Goal: Task Accomplishment & Management: Complete application form

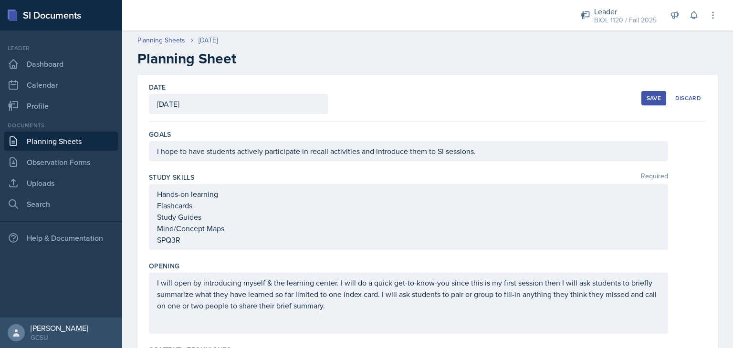
scroll to position [297, 0]
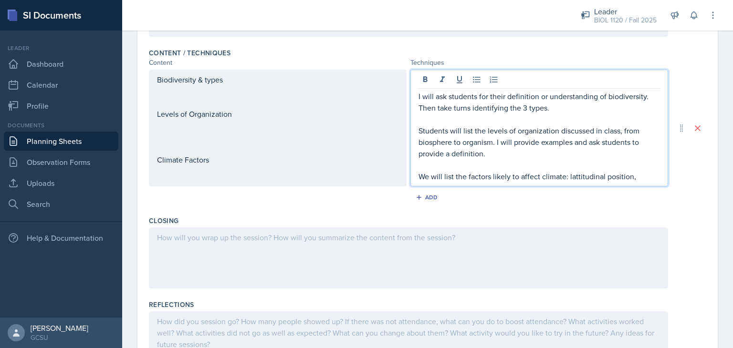
click at [582, 174] on p "We will list the factors likely to affect climate: lattitudinal position," at bounding box center [538, 176] width 241 height 11
click at [630, 174] on p "We will list the factors likely to affect climate: latitudinal position," at bounding box center [538, 176] width 241 height 11
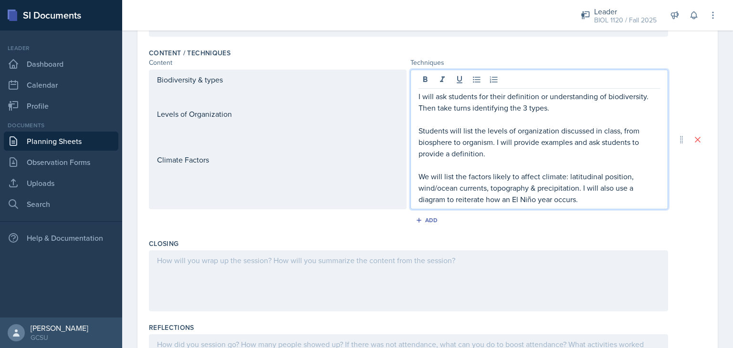
click at [585, 205] on div "I will ask students for their definition or understanding of biodiversity. Then…" at bounding box center [539, 140] width 258 height 140
click at [584, 200] on p "We will list the factors likely to affect climate: latitudinal position, wind/o…" at bounding box center [538, 188] width 241 height 34
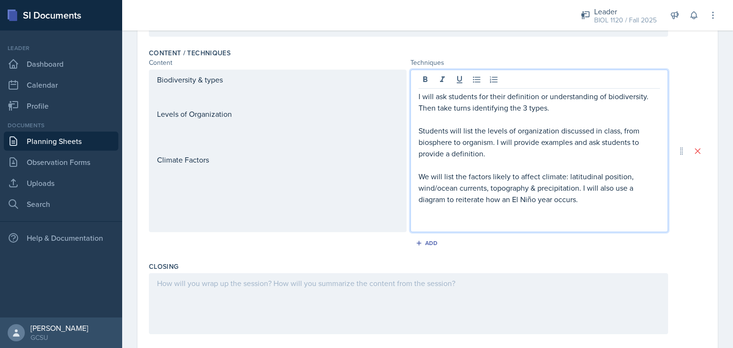
click at [331, 251] on div "Add" at bounding box center [427, 245] width 557 height 18
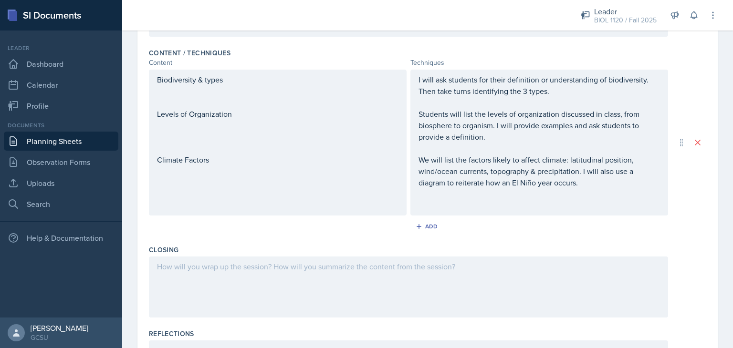
click at [310, 177] on div "Biodiversity & types Levels of Organization Climate Factors" at bounding box center [278, 143] width 258 height 146
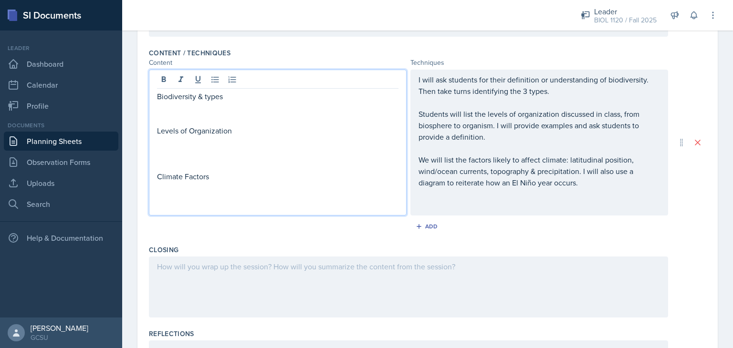
scroll to position [313, 0]
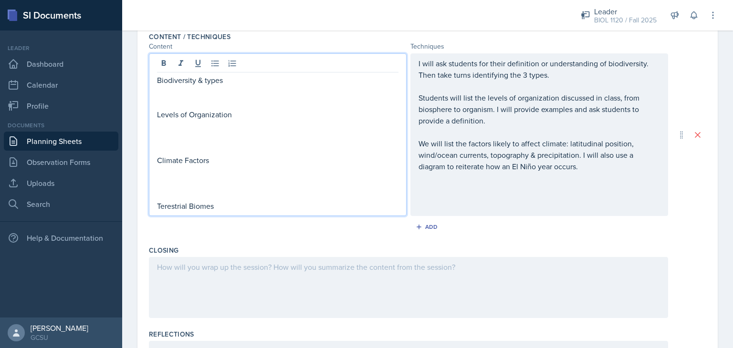
click at [169, 205] on p "Terestrial Biomes" at bounding box center [277, 205] width 241 height 11
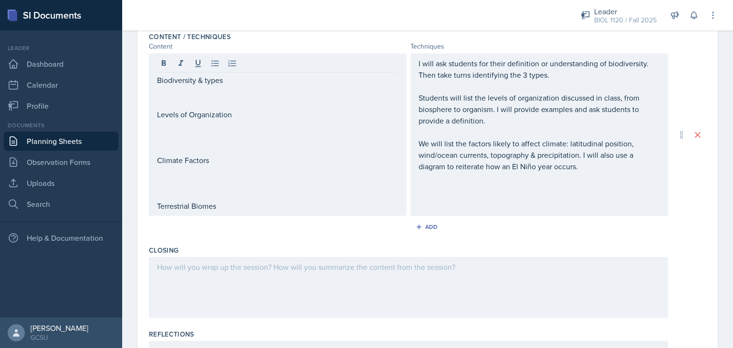
click at [526, 197] on div "I will ask students for their definition or understanding of biodiversity. Then…" at bounding box center [539, 134] width 258 height 163
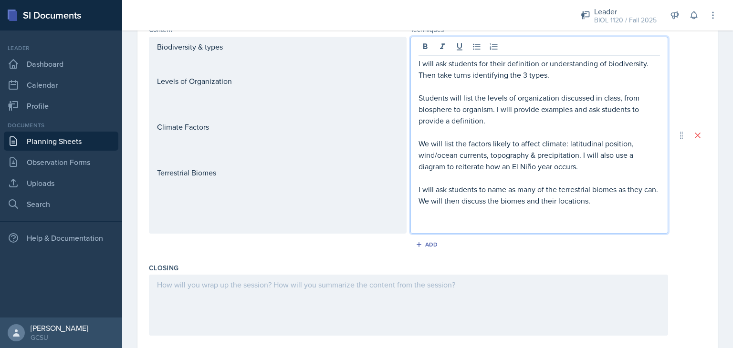
click at [363, 217] on div "Biodiversity & types Levels of Organization Climate Factors Terrestrial Biomes" at bounding box center [278, 135] width 258 height 197
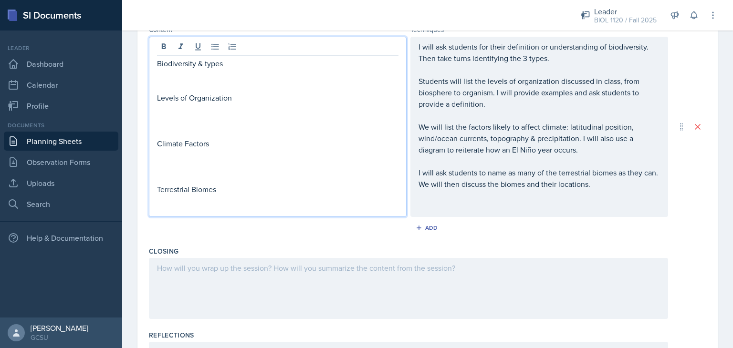
scroll to position [346, 0]
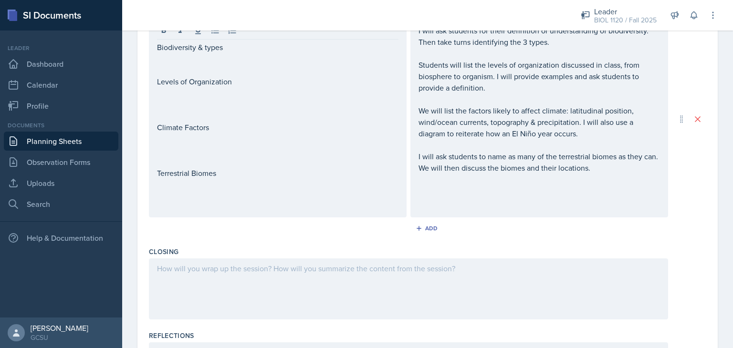
click at [351, 230] on div "Add" at bounding box center [427, 230] width 557 height 18
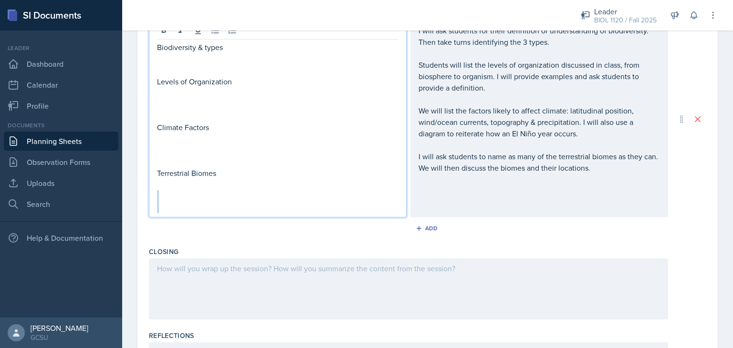
click at [292, 197] on div "Biodiversity & types Levels of Organization Climate Factors Terrestrial Biomes" at bounding box center [277, 128] width 241 height 172
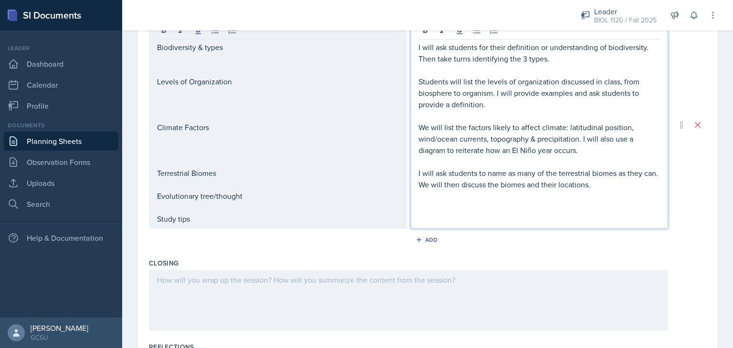
click at [449, 189] on div "I will ask students for their definition or understanding of biodiversity. Then…" at bounding box center [538, 128] width 241 height 172
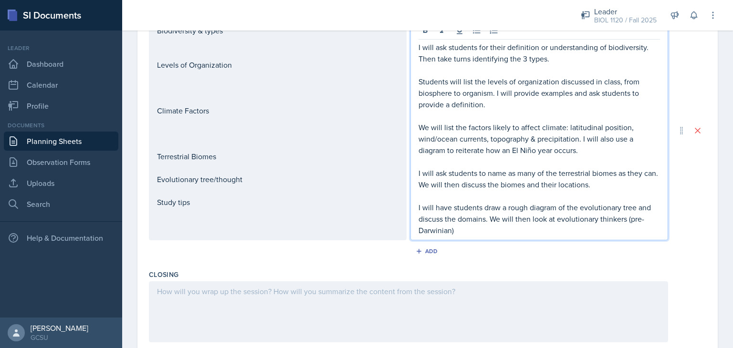
click at [460, 231] on p "I will have students draw a rough diagram of the evolutionary tree and discuss …" at bounding box center [538, 219] width 241 height 34
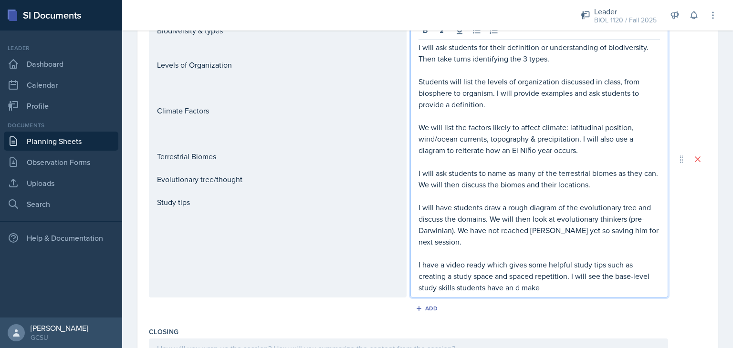
click at [513, 288] on p "I have a video ready which gives some helpful study tips such as creating a stu…" at bounding box center [538, 276] width 241 height 34
click at [552, 288] on p "I have a video ready which gives some helpful study tips such as creating a stu…" at bounding box center [538, 276] width 241 height 34
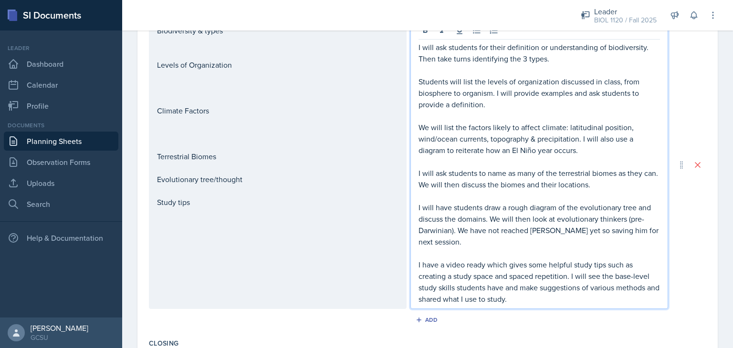
click at [339, 331] on div "Content / Techniques Content Techniques Biodiversity & types Levels of Organiza…" at bounding box center [427, 165] width 557 height 340
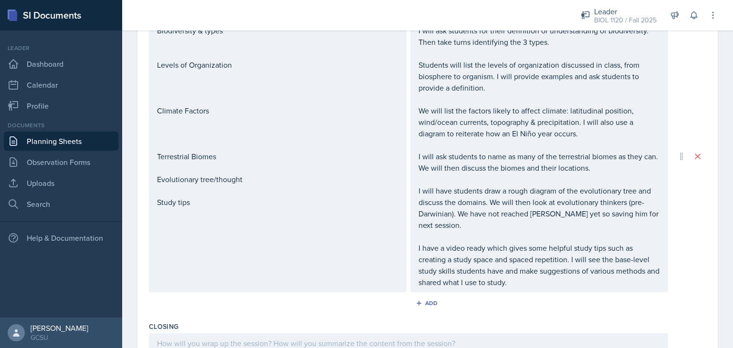
click at [309, 191] on p at bounding box center [277, 190] width 241 height 11
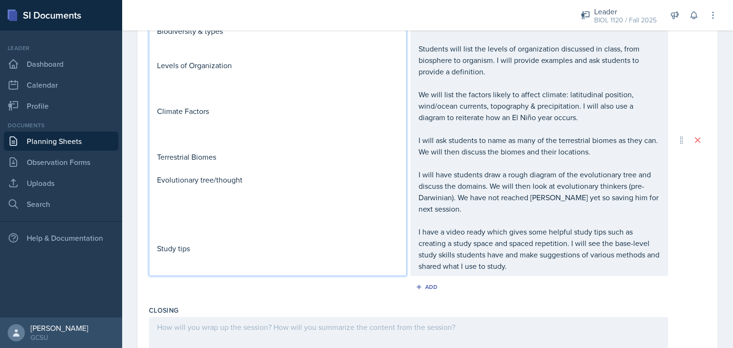
click at [361, 290] on div "Add" at bounding box center [427, 289] width 557 height 18
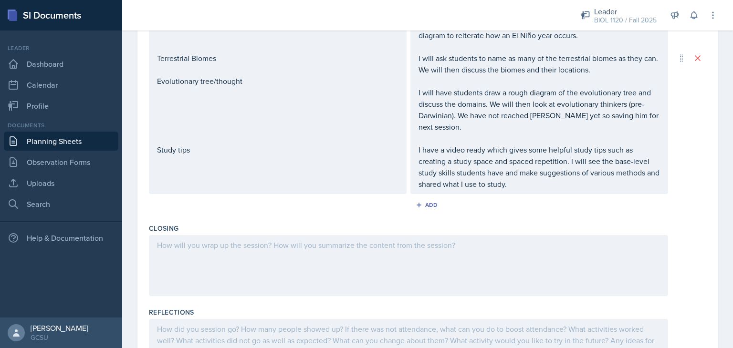
scroll to position [461, 0]
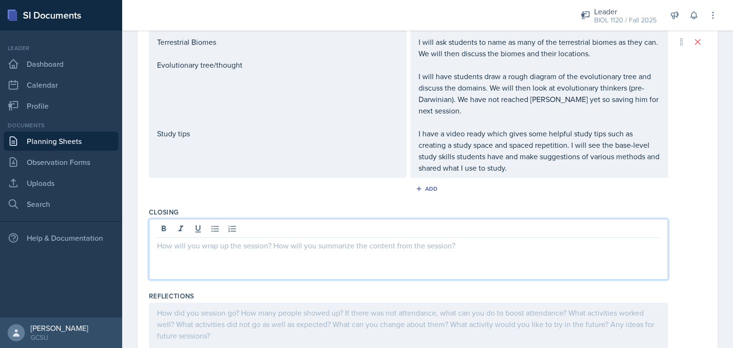
click at [262, 242] on p at bounding box center [408, 245] width 503 height 11
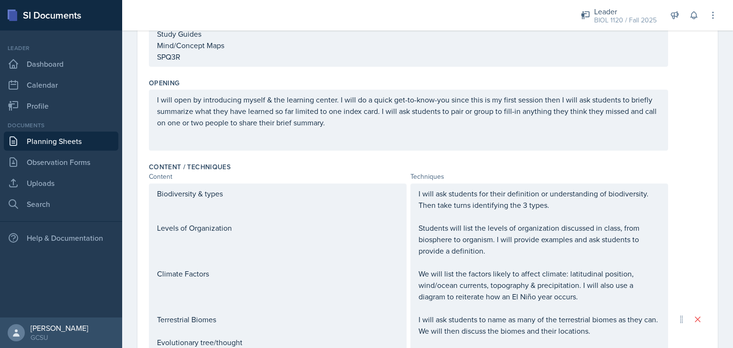
scroll to position [0, 0]
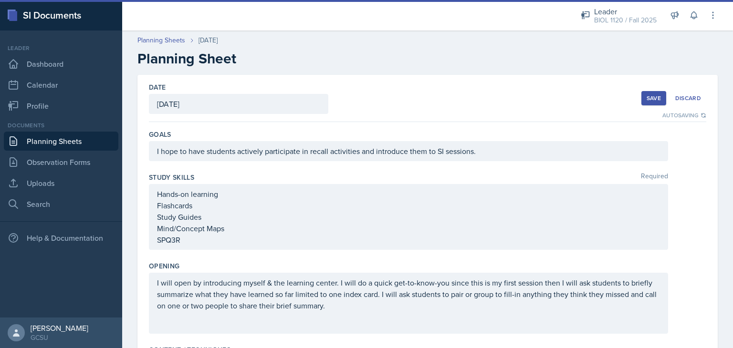
click at [641, 96] on button "Save" at bounding box center [653, 98] width 25 height 14
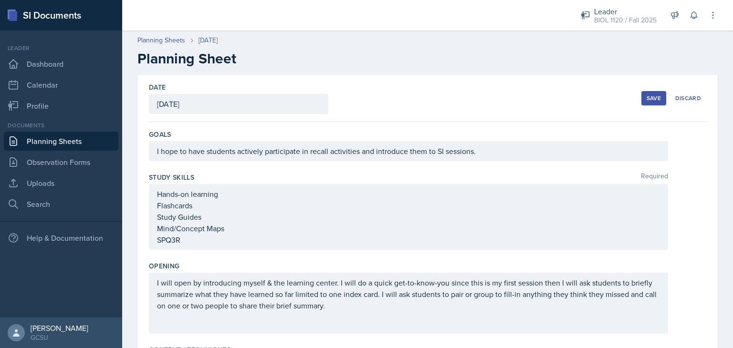
click at [675, 213] on div "Hands-on learning Flashcards Study Guides Mind/Concept Maps SPQ3R" at bounding box center [427, 217] width 557 height 66
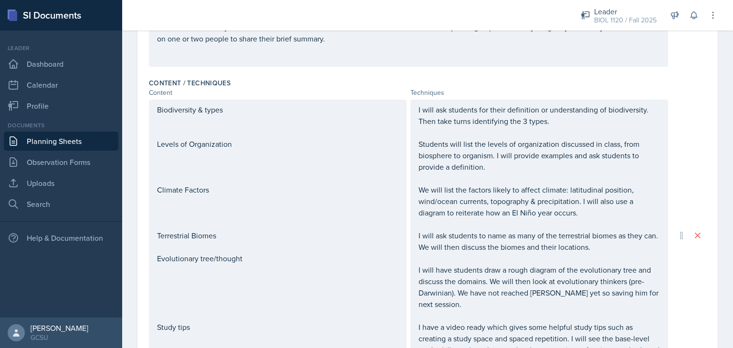
scroll to position [305, 0]
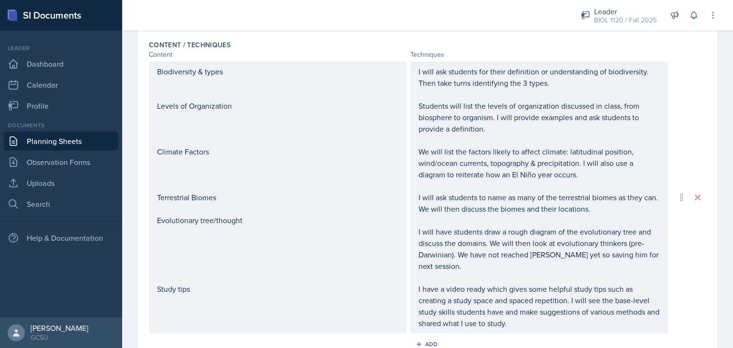
click at [418, 75] on p "I will ask students for their definition or understanding of biodiversity. Then…" at bounding box center [538, 77] width 241 height 23
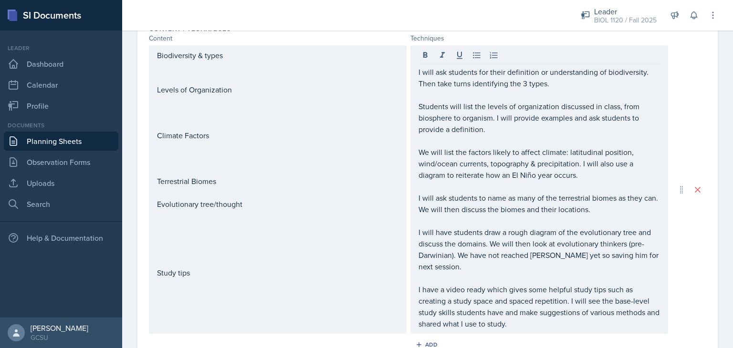
drag, startPoint x: 414, startPoint y: 72, endPoint x: 549, endPoint y: 275, distance: 243.8
click at [549, 275] on div "I will ask students for their definition or understanding of biodiversity. Then…" at bounding box center [539, 189] width 258 height 289
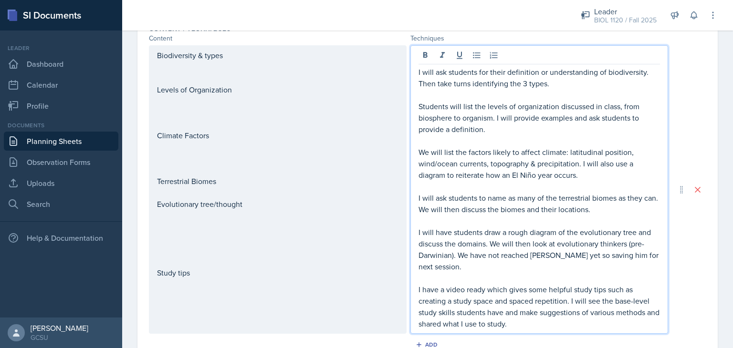
click at [549, 275] on p at bounding box center [538, 277] width 241 height 11
click at [529, 323] on p "I have a video ready which gives some helpful study tips such as creating a stu…" at bounding box center [538, 307] width 241 height 46
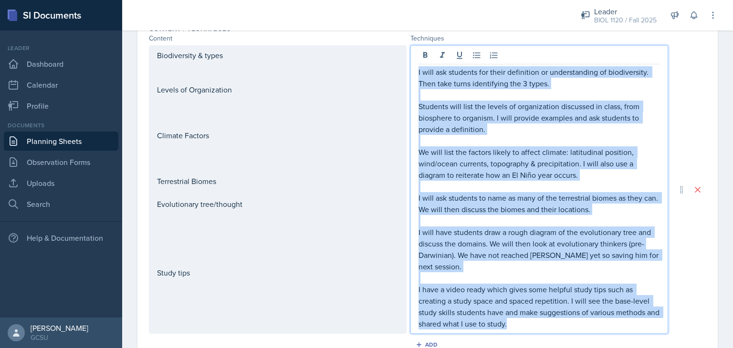
drag, startPoint x: 529, startPoint y: 323, endPoint x: 415, endPoint y: 69, distance: 278.1
click at [418, 69] on div "I will ask students for their definition or understanding of biodiversity. Then…" at bounding box center [538, 197] width 241 height 263
copy div "L ipsu dol sitametc adi elits doeiusmodt in utlaboreetdol ma aliquaenimad. Mini…"
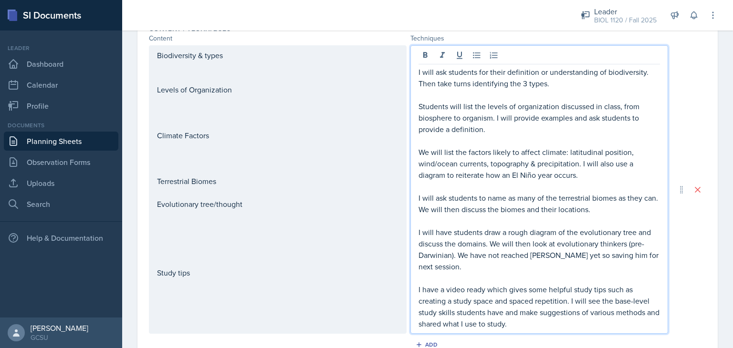
click at [674, 60] on div "Biodiversity & types Levels of Organization Climate Factors Terrestrial Biomes …" at bounding box center [427, 189] width 557 height 289
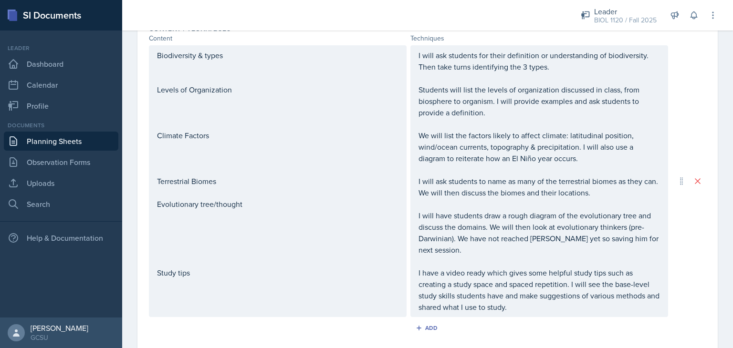
scroll to position [44, 0]
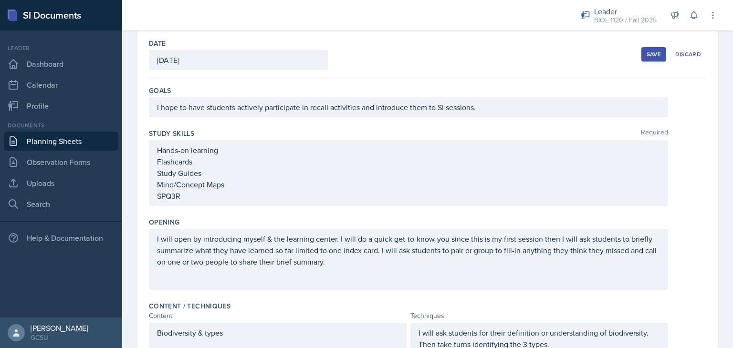
click at [653, 55] on div "Save" at bounding box center [654, 55] width 14 height 8
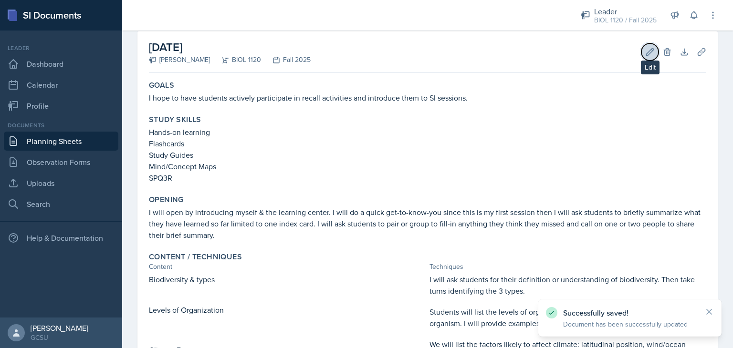
click at [644, 56] on button "Edit" at bounding box center [649, 51] width 17 height 17
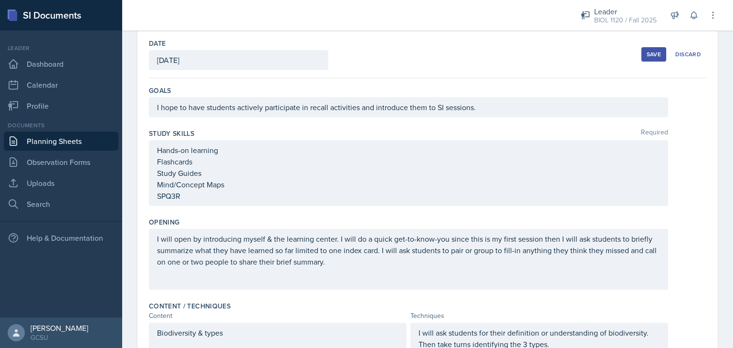
click at [649, 54] on div "Save" at bounding box center [654, 55] width 14 height 8
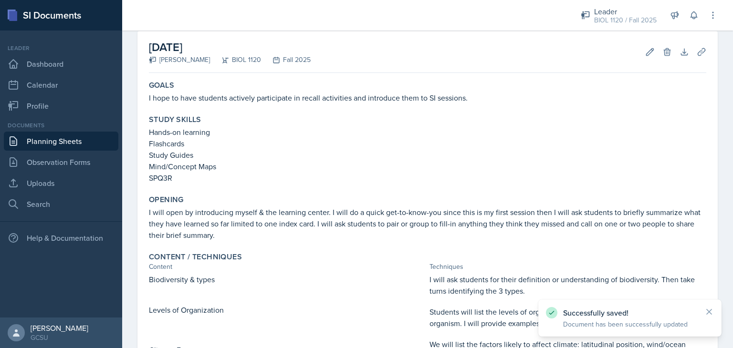
click at [719, 125] on div "[DATE] [PERSON_NAME] BIOL 1120 Fall 2025 Edit Delete Download Uploads Autosavin…" at bounding box center [427, 342] width 611 height 622
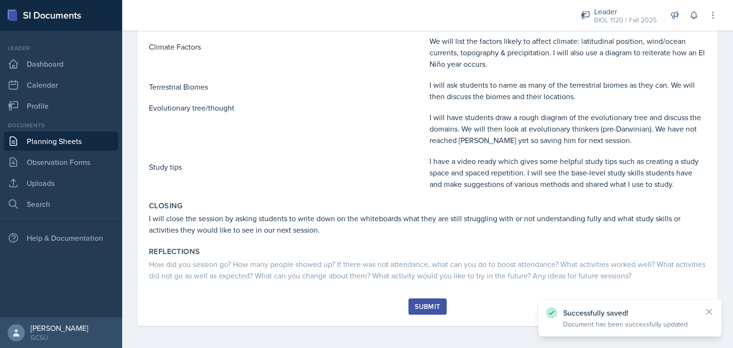
scroll to position [348, 0]
click at [432, 311] on button "Submit" at bounding box center [427, 306] width 38 height 16
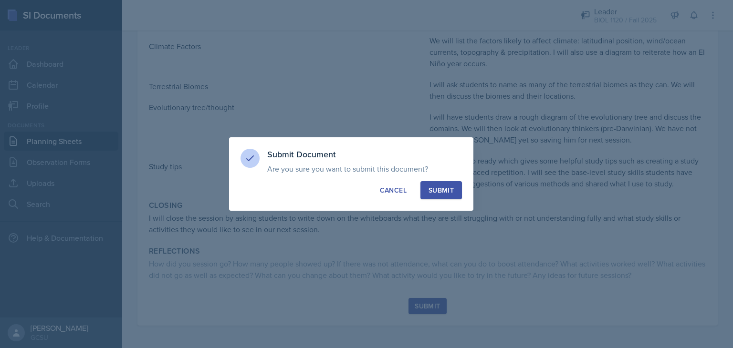
click at [447, 194] on div "Submit" at bounding box center [440, 191] width 25 height 10
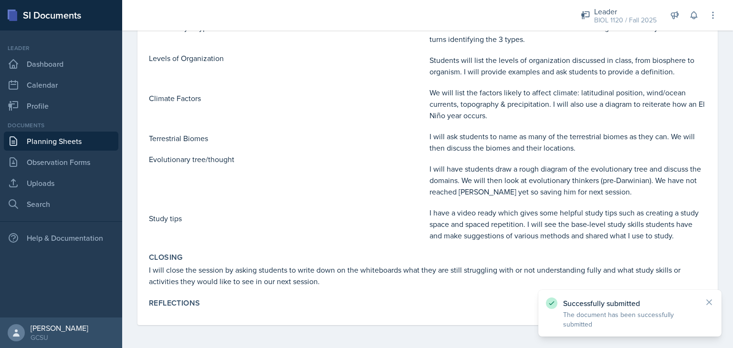
scroll to position [18, 0]
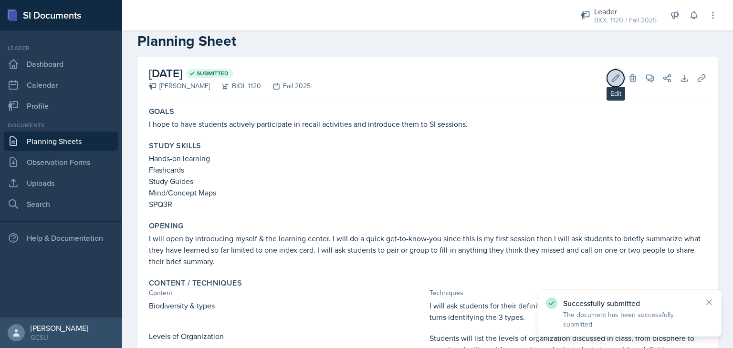
click at [607, 71] on button "Edit" at bounding box center [615, 78] width 17 height 17
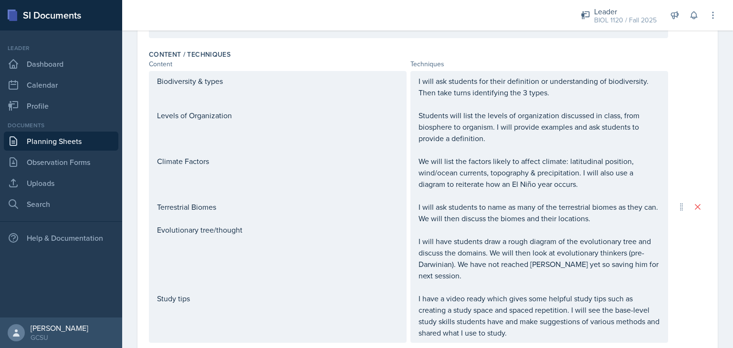
scroll to position [514, 0]
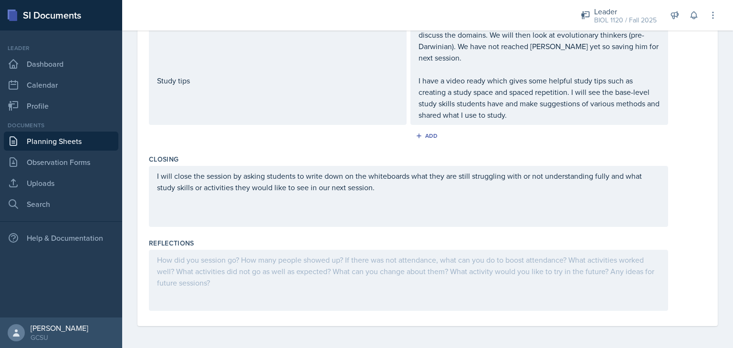
click at [263, 292] on div at bounding box center [408, 280] width 519 height 61
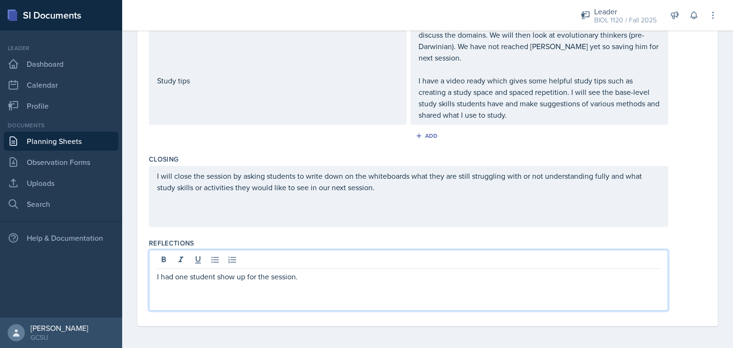
click at [315, 277] on p "I had one student show up for the session." at bounding box center [408, 276] width 503 height 11
click at [466, 277] on p "I had one student show up for the session. I will try to incentivize more stude…" at bounding box center [408, 276] width 503 height 11
click at [603, 271] on p "I had one student show up for the session. I will try to incentivize more stude…" at bounding box center [408, 276] width 503 height 11
click at [595, 277] on p "I had one student show up for the session. I will try to incentivize more stude…" at bounding box center [408, 276] width 503 height 11
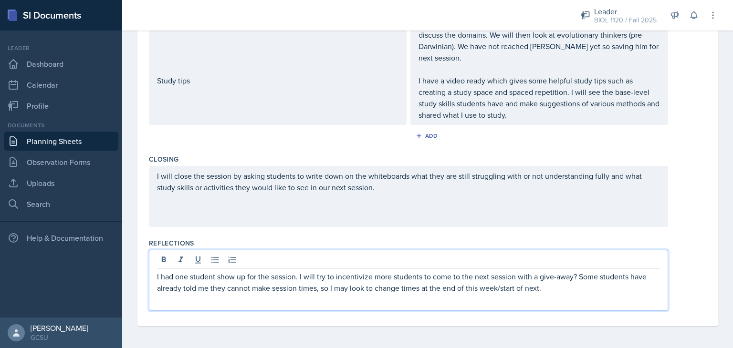
click at [573, 285] on p "I had one student show up for the session. I will try to incentivize more stude…" at bounding box center [408, 282] width 503 height 23
click at [418, 300] on p "I had one student show up for the session. I will try to incentivize more stude…" at bounding box center [408, 288] width 503 height 34
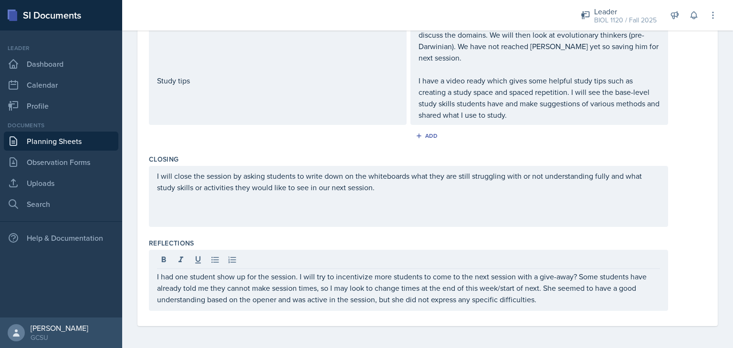
click at [672, 250] on div "I had one student show up for the session. I will try to incentivize more stude…" at bounding box center [427, 280] width 557 height 61
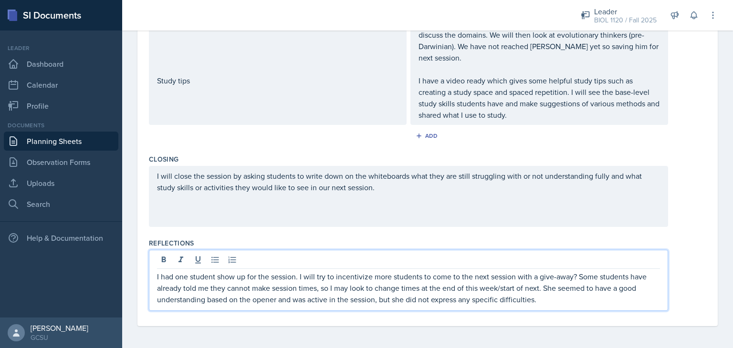
click at [550, 283] on p "I had one student show up for the session. I will try to incentivize more stude…" at bounding box center [408, 288] width 503 height 34
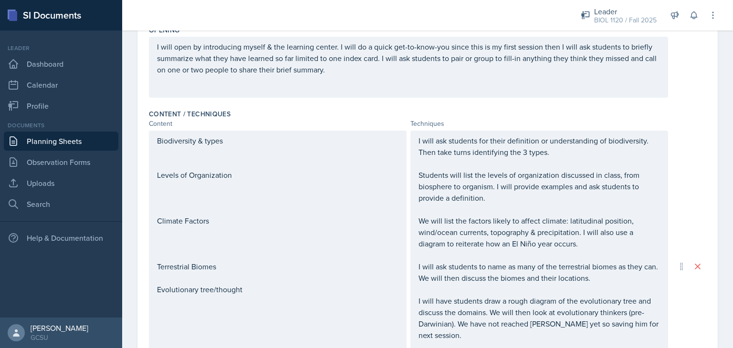
scroll to position [0, 0]
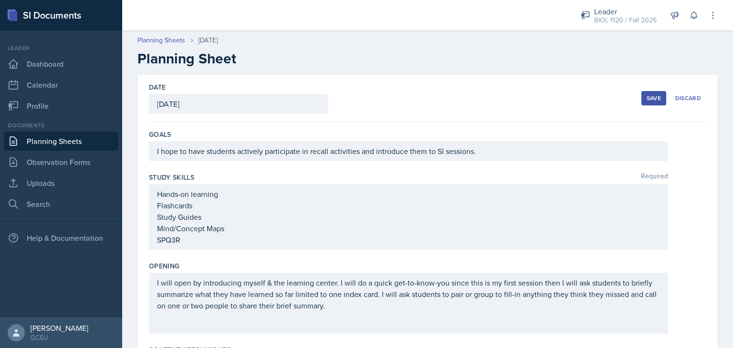
click at [647, 100] on div "Save" at bounding box center [654, 98] width 14 height 8
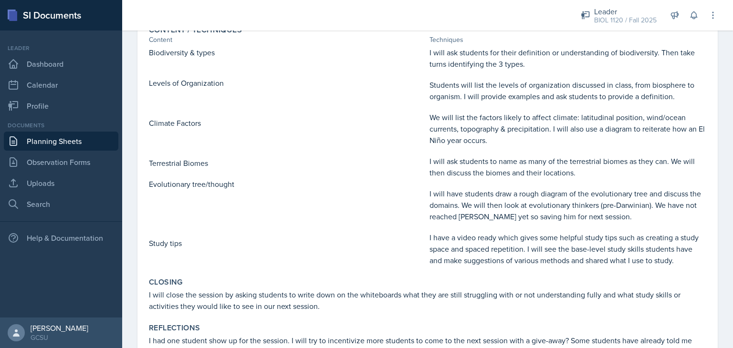
scroll to position [342, 0]
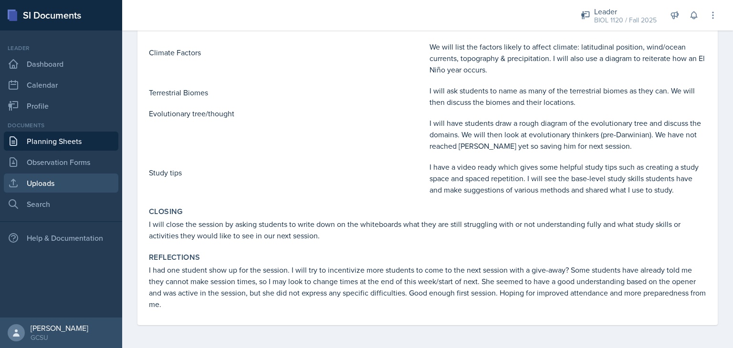
click at [79, 185] on link "Uploads" at bounding box center [61, 183] width 115 height 19
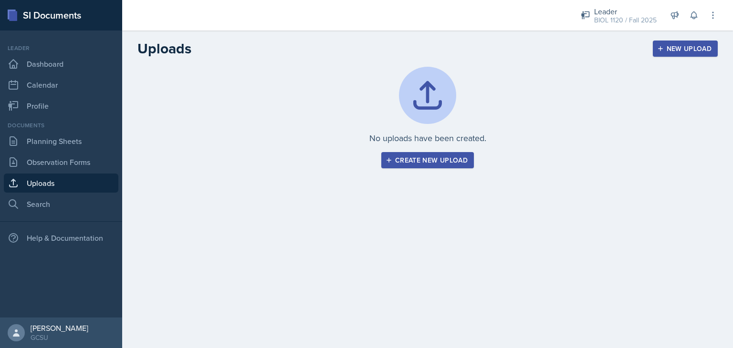
click at [421, 157] on div "Create new upload" at bounding box center [427, 161] width 80 height 8
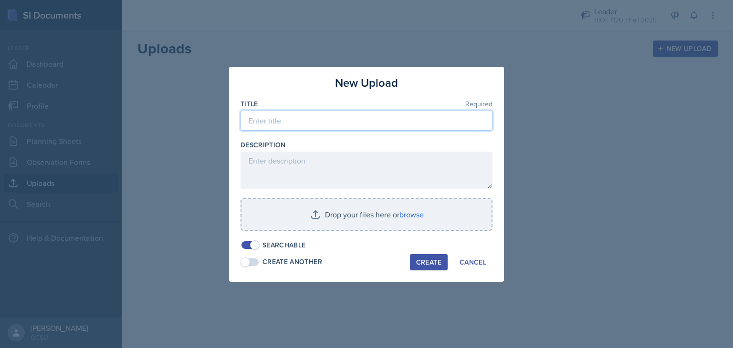
click at [344, 113] on input at bounding box center [366, 121] width 252 height 20
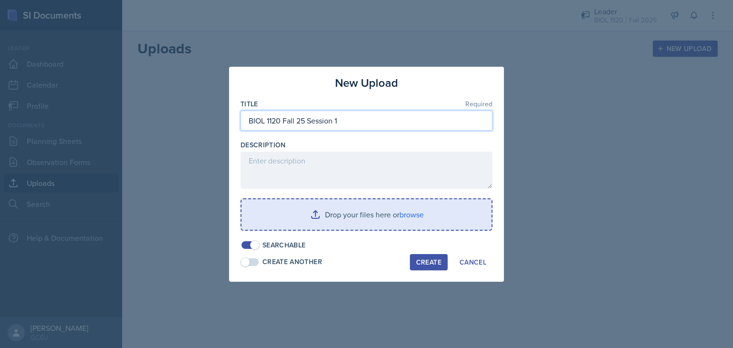
type input "BIOL 1120 Fall 25 Session 1"
click at [353, 216] on input "file" at bounding box center [366, 214] width 250 height 31
click at [412, 210] on input "file" at bounding box center [366, 214] width 250 height 31
click at [399, 210] on input "file" at bounding box center [366, 214] width 250 height 31
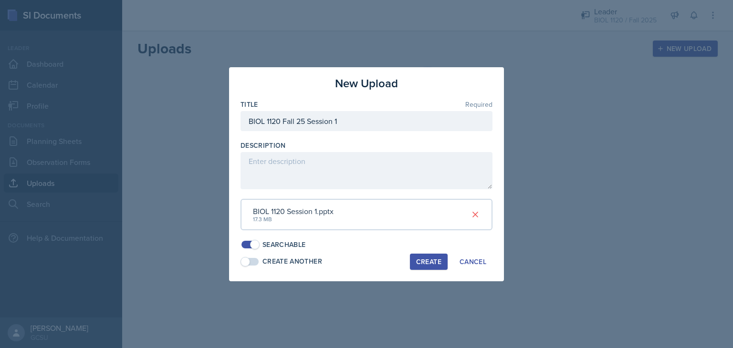
click at [422, 256] on button "Create" at bounding box center [429, 262] width 38 height 16
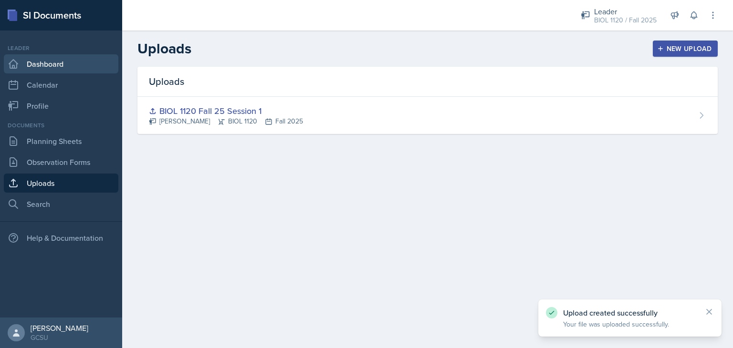
click at [62, 59] on link "Dashboard" at bounding box center [61, 63] width 115 height 19
